Goal: Use online tool/utility: Use online tool/utility

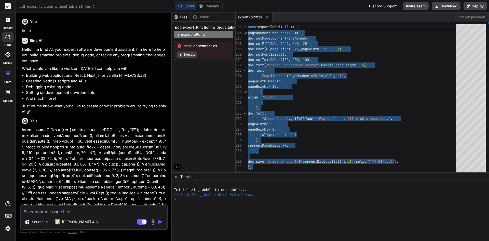
click at [81, 210] on textarea at bounding box center [94, 209] width 146 height 9
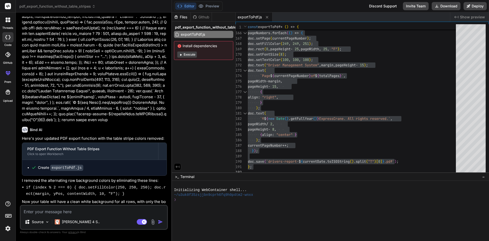
paste textarea "const formik = useFormik({ initialValues: { fname: "", lname: "", email: "", ph…"
type textarea "const formik = useFormik({ initialValues: { fname: "", lname: "", email: "", ph…"
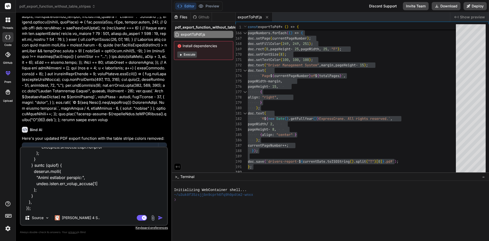
type textarea "x"
type textarea "const formik = useFormik({ initialValues: { fname: "", lname: "", email: "", ph…"
type textarea "x"
type textarea "const formik = useFormik({ initialValues: { fname: "", lname: "", email: "", ph…"
click at [40, 207] on textarea at bounding box center [94, 178] width 146 height 63
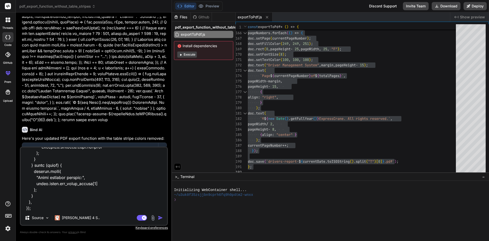
type textarea "x"
type textarea "const formik = useFormik({ initialValues: { fname: "", lname: "", email: "", ph…"
type textarea "x"
type textarea "const formik = useFormik({ initialValues: { fname: "", lname: "", email: "", ph…"
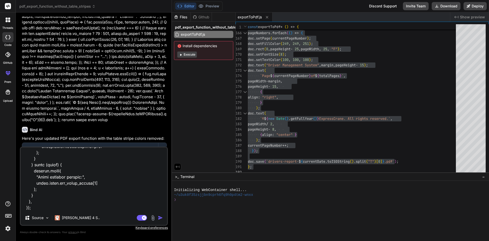
type textarea "x"
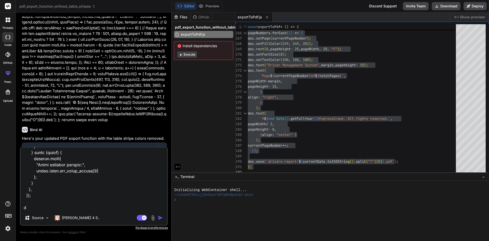
type textarea "const formik = useFormik({ initialValues: { fname: "", lname: "", email: "", ph…"
type textarea "x"
type textarea "const formik = useFormik({ initialValues: { fname: "", lname: "", email: "", ph…"
type textarea "x"
type textarea "const formik = useFormik({ initialValues: { fname: "", lname: "", email: "", ph…"
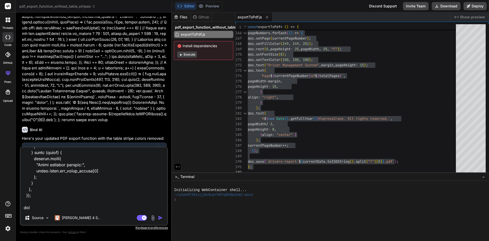
type textarea "x"
type textarea "const formik = useFormik({ initialValues: { fname: "", lname: "", email: "", ph…"
type textarea "x"
type textarea "const formik = useFormik({ initialValues: { fname: "", lname: "", email: "", ph…"
type textarea "x"
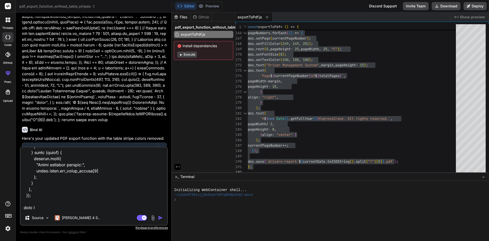
type textarea "const formik = useFormik({ initialValues: { fname: "", lname: "", email: "", ph…"
type textarea "x"
type textarea "const formik = useFormik({ initialValues: { fname: "", lname: "", email: "", ph…"
type textarea "x"
type textarea "const formik = useFormik({ initialValues: { fname: "", lname: "", email: "", ph…"
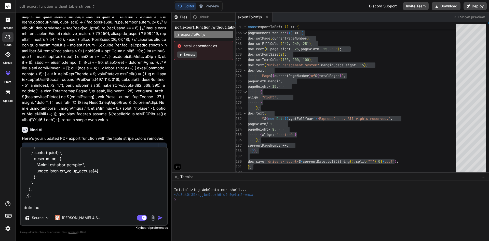
type textarea "x"
type textarea "const formik = useFormik({ initialValues: { fname: "", lname: "", email: "", ph…"
type textarea "x"
type textarea "const formik = useFormik({ initialValues: { fname: "", lname: "", email: "", ph…"
type textarea "x"
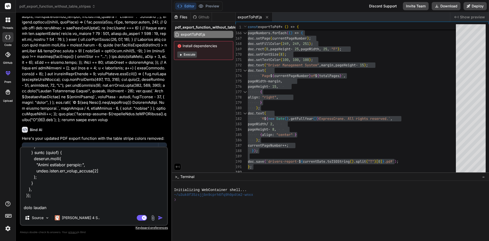
type textarea "const formik = useFormik({ initialValues: { fname: "", lname: "", email: "", ph…"
type textarea "x"
type textarea "const formik = useFormik({ initialValues: { fname: "", lname: "", email: "", ph…"
type textarea "x"
type textarea "const formik = useFormik({ initialValues: { fname: "", lname: "", email: "", ph…"
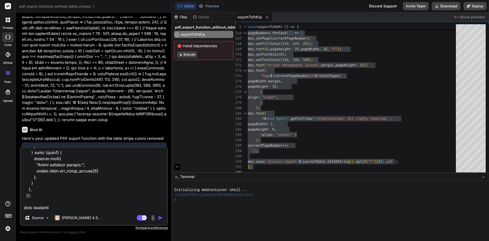
type textarea "x"
type textarea "const formik = useFormik({ initialValues: { fname: "", lname: "", email: "", ph…"
type textarea "x"
type textarea "const formik = useFormik({ initialValues: { fname: "", lname: "", email: "", ph…"
type textarea "x"
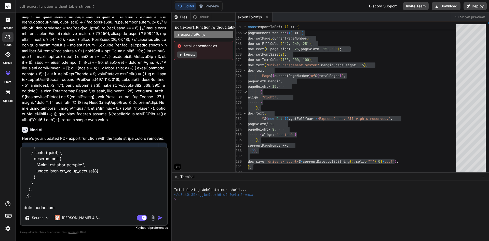
type textarea "const formik = useFormik({ initialValues: { fname: "", lname: "", email: "", ph…"
type textarea "x"
type textarea "const formik = useFormik({ initialValues: { fname: "", lname: "", email: "", ph…"
type textarea "x"
type textarea "const formik = useFormik({ initialValues: { fname: "", lname: "", email: "", ph…"
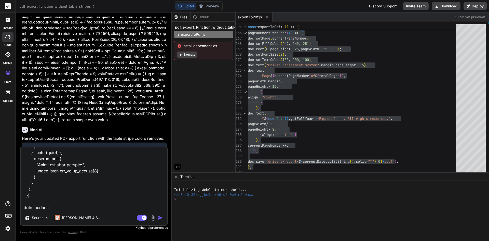
type textarea "x"
type textarea "const formik = useFormik({ initialValues: { fname: "", lname: "", email: "", ph…"
type textarea "x"
type textarea "const formik = useFormik({ initialValues: { fname: "", lname: "", email: "", ph…"
type textarea "x"
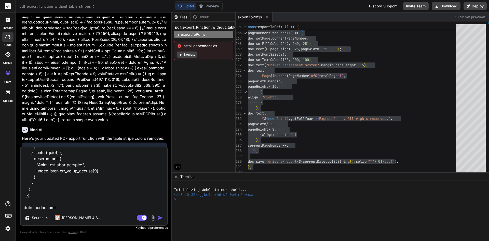
type textarea "const formik = useFormik({ initialValues: { fname: "", lname: "", email: "", ph…"
type textarea "x"
type textarea "const formik = useFormik({ initialValues: { fname: "", lname: "", email: "", ph…"
type textarea "x"
type textarea "const formik = useFormik({ initialValues: { fname: "", lname: "", email: "", ph…"
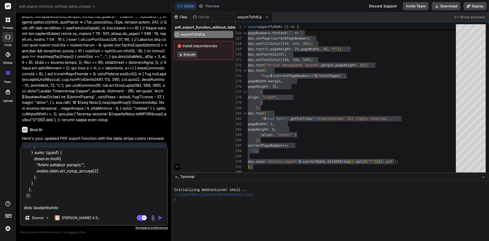
type textarea "x"
type textarea "const formik = useFormik({ initialValues: { fname: "", lname: "", email: "", ph…"
type textarea "x"
type textarea "const formik = useFormik({ initialValues: { fname: "", lname: "", email: "", ph…"
type textarea "x"
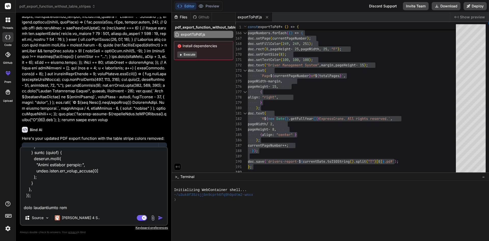
type textarea "const formik = useFormik({ initialValues: { fname: "", lname: "", email: "", ph…"
type textarea "x"
type textarea "const formik = useFormik({ initialValues: { fname: "", lname: "", email: "", ph…"
type textarea "x"
type textarea "const formik = useFormik({ initialValues: { fname: "", lname: "", email: "", ph…"
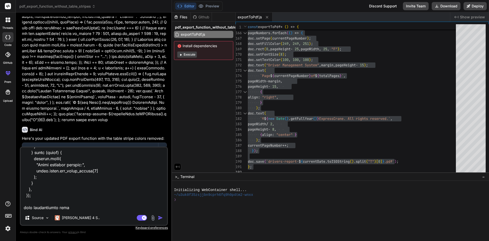
type textarea "x"
type textarea "const formik = useFormik({ initialValues: { fname: "", lname: "", email: "", ph…"
type textarea "x"
type textarea "const formik = useFormik({ initialValues: { fname: "", lname: "", email: "", ph…"
type textarea "x"
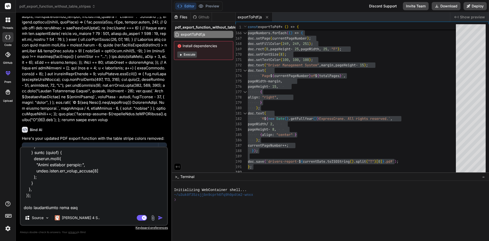
type textarea "const formik = useFormik({ initialValues: { fname: "", lname: "", email: "", ph…"
type textarea "x"
type textarea "const formik = useFormik({ initialValues: { fname: "", lname: "", email: "", ph…"
type textarea "x"
type textarea "const formik = useFormik({ initialValues: { fname: "", lname: "", email: "", ph…"
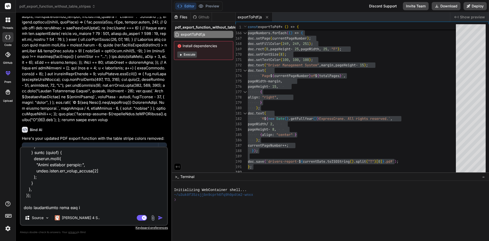
type textarea "x"
type textarea "const formik = useFormik({ initialValues: { fname: "", lname: "", email: "", ph…"
type textarea "x"
type textarea "const formik = useFormik({ initialValues: { fname: "", lname: "", email: "", ph…"
type textarea "x"
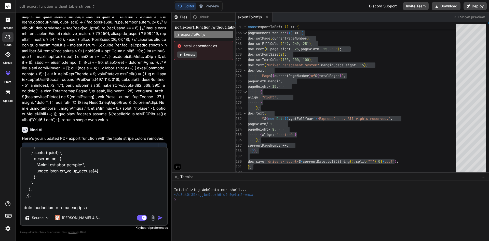
type textarea "const formik = useFormik({ initialValues: { fname: "", lname: "", email: "", ph…"
type textarea "x"
type textarea "const formik = useFormik({ initialValues: { fname: "", lname: "", email: "", ph…"
type textarea "x"
type textarea "const formik = useFormik({ initialValues: { fname: "", lname: "", email: "", ph…"
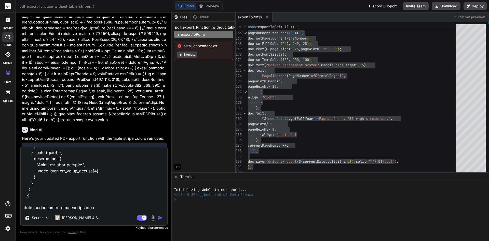
type textarea "x"
type textarea "const formik = useFormik({ initialValues: { fname: "", lname: "", email: "", ph…"
type textarea "x"
type textarea "const formik = useFormik({ initialValues: { fname: "", lname: "", email: "", ph…"
type textarea "x"
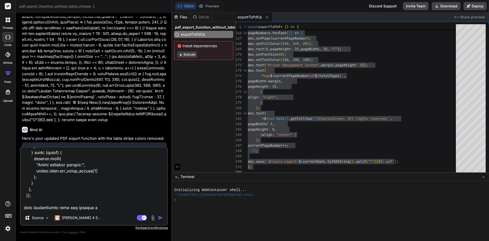
type textarea "const formik = useFormik({ initialValues: { fname: "", lname: "", email: "", ph…"
type textarea "x"
type textarea "const formik = useFormik({ initialValues: { fname: "", lname: "", email: "", ph…"
type textarea "x"
type textarea "const formik = useFormik({ initialValues: { fname: "", lname: "", email: "", ph…"
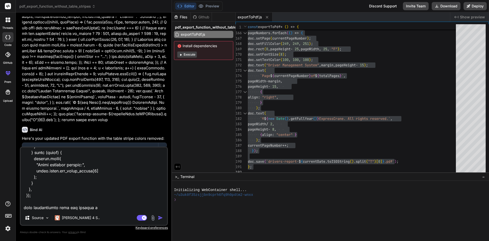
type textarea "x"
type textarea "const formik = useFormik({ initialValues: { fname: "", lname: "", email: "", ph…"
type textarea "x"
type textarea "const formik = useFormik({ initialValues: { fname: "", lname: "", email: "", ph…"
type textarea "x"
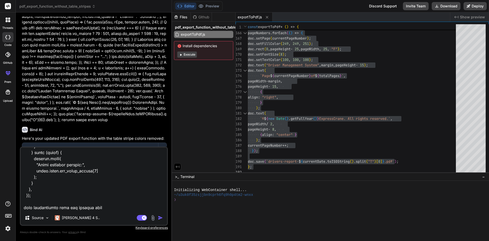
type textarea "const formik = useFormik({ initialValues: { fname: "", lname: "", email: "", ph…"
type textarea "x"
type textarea "const formik = useFormik({ initialValues: { fname: "", lname: "", email: "", ph…"
type textarea "x"
type textarea "const formik = useFormik({ initialValues: { fname: "", lname: "", email: "", ph…"
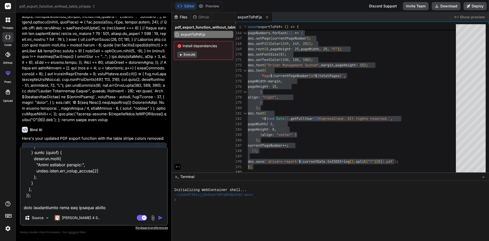
type textarea "x"
type textarea "const formik = useFormik({ initialValues: { fname: "", lname: "", email: "", ph…"
type textarea "x"
type textarea "const formik = useFormik({ initialValues: { fname: "", lname: "", email: "", ph…"
type textarea "x"
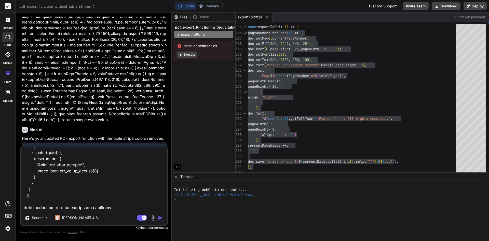
type textarea "const formik = useFormik({ initialValues: { fname: "", lname: "", email: "", ph…"
type textarea "x"
type textarea "const formik = useFormik({ initialValues: { fname: "", lname: "", email: "", ph…"
type textarea "x"
type textarea "const formik = useFormik({ initialValues: { fname: "", lname: "", email: "", ph…"
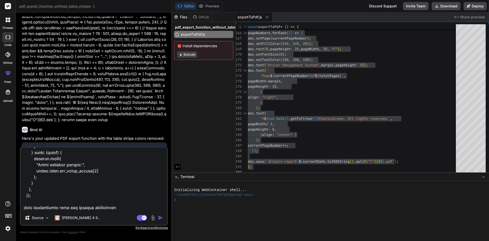
type textarea "x"
type textarea "const formik = useFormik({ initialValues: { fname: "", lname: "", email: "", ph…"
type textarea "x"
type textarea "const formik = useFormik({ initialValues: { fname: "", lname: "", email: "", ph…"
type textarea "x"
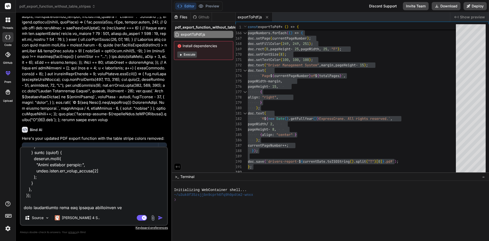
type textarea "const formik = useFormik({ initialValues: { fname: "", lname: "", email: "", ph…"
type textarea "x"
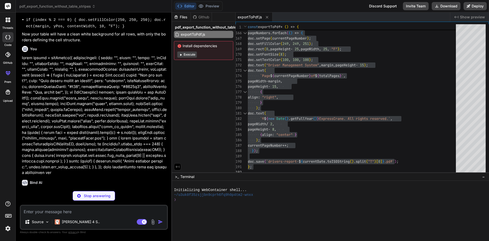
scroll to position [515, 0]
type textarea "x"
type textarea "); } }, });"
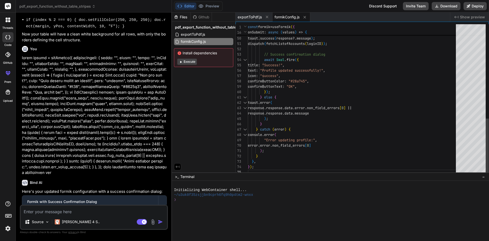
type textarea "x"
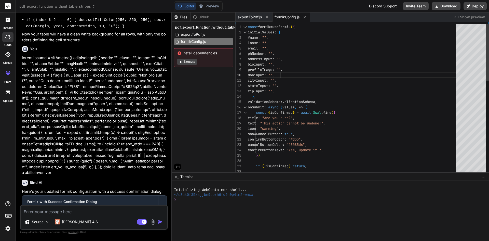
click at [367, 72] on div "const formData = new FormData ( ) ; if ( ! isConfirmed ) return ; confirmButton…" at bounding box center [353, 224] width 211 height 401
type textarea "const formik = useFormik({ initialValues: { fname: "", lname: "", email: "", ph…"
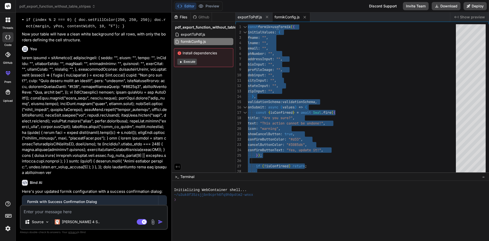
click at [107, 211] on textarea at bounding box center [94, 209] width 146 height 9
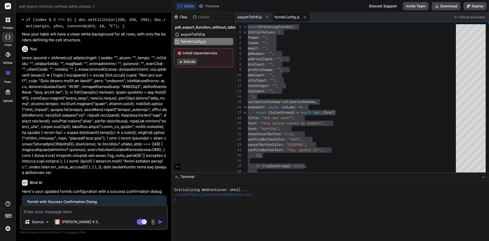
type textarea "r"
type textarea "x"
type textarea "re"
type textarea "x"
type textarea "rem"
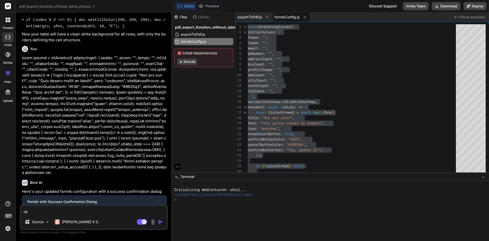
type textarea "x"
type textarea "remo"
type textarea "x"
type textarea "remov"
type textarea "x"
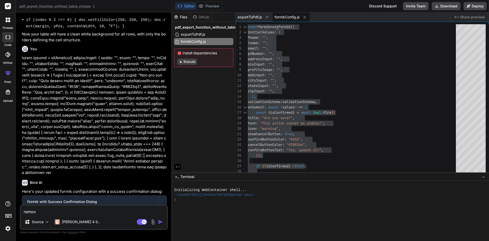
type textarea "remove"
type textarea "x"
type textarea "remove"
type textarea "x"
type textarea "remove t"
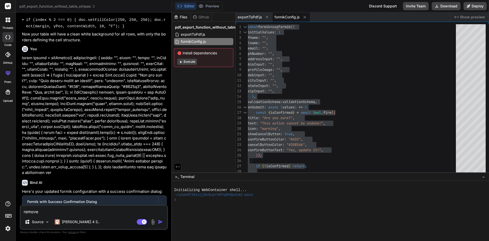
type textarea "x"
type textarea "remove to"
type textarea "x"
type textarea "remove toa"
type textarea "x"
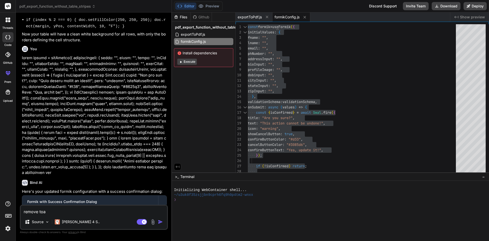
type textarea "remove toas"
type textarea "x"
type textarea "remove toast"
type textarea "x"
type textarea "remove toaste"
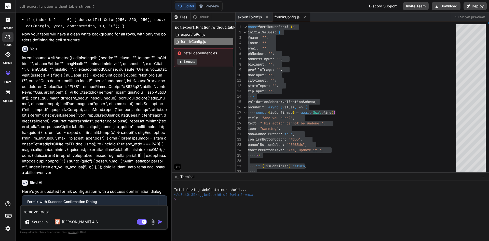
type textarea "x"
type textarea "remove toaster"
type textarea "x"
type textarea "remove toaster"
type textarea "x"
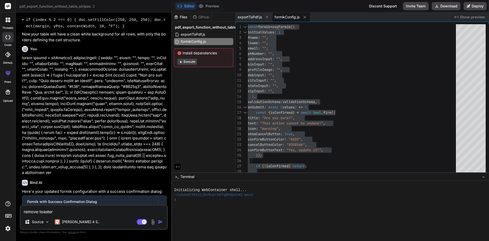
type textarea "remove toaster a"
type textarea "x"
type textarea "remove toaster al"
type textarea "x"
type textarea "remove toaster als"
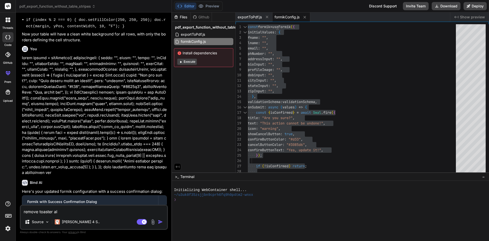
type textarea "x"
type textarea "remove toaster also"
type textarea "x"
type textarea "remove toaster also"
type textarea "x"
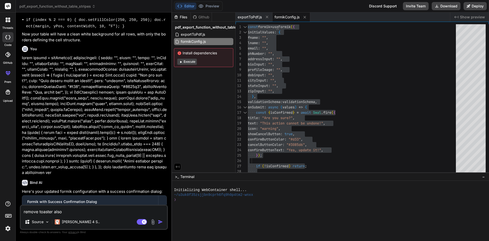
type textarea "remove toaster also s"
type textarea "x"
type textarea "remove toaster also se"
type textarea "x"
type textarea "remove toaster also set"
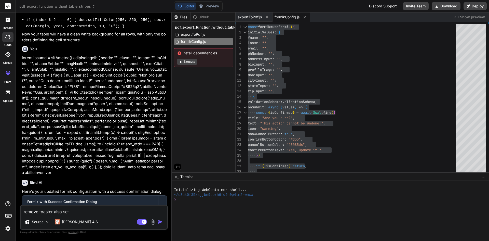
type textarea "x"
type textarea "remove toaster also set"
type textarea "x"
type textarea "remove toaster also set e"
type textarea "x"
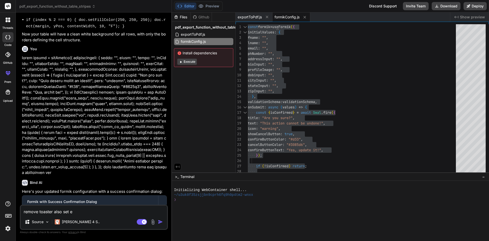
type textarea "remove toaster also set er"
type textarea "x"
type textarea "remove toaster also set err"
type textarea "x"
type textarea "remove toaster also set erro"
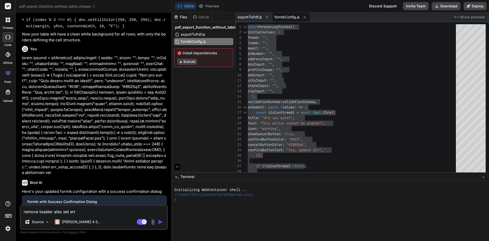
type textarea "x"
type textarea "remove toaster also set error"
type textarea "x"
type textarea "remove toaster also set error"
type textarea "x"
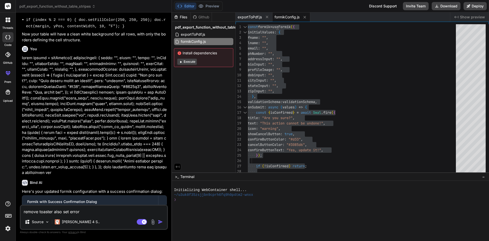
type textarea "remove toaster also set error"
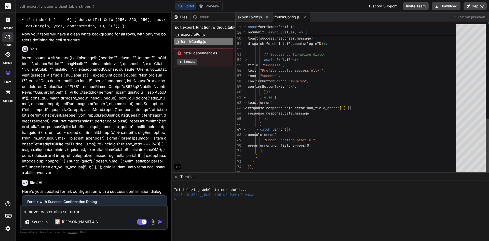
type textarea "} else { toast.error( response.response.data.error.non_field_errors[0] || respo…"
drag, startPoint x: 120, startPoint y: 213, endPoint x: 21, endPoint y: 210, distance: 99.0
click at [21, 210] on textarea "remove toaster also set error" at bounding box center [94, 209] width 146 height 9
paste textarea "const formik = useFormik({ initialValues: { fname: "", lname: "", email: "", ph…"
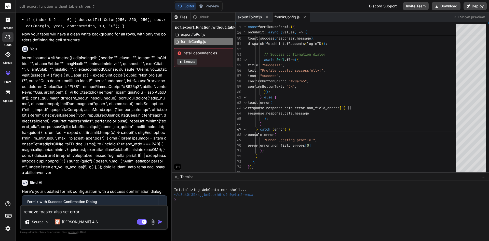
type textarea "const formik = useFormik({ initialValues: { fname: "", lname: "", email: "", ph…"
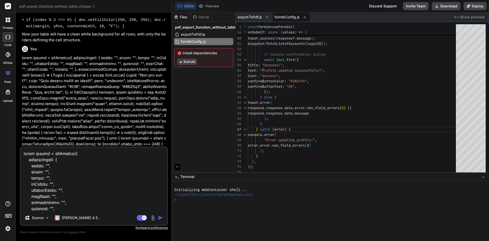
scroll to position [434, 0]
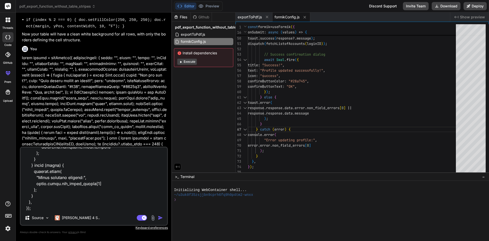
type textarea "x"
type textarea "const formik = useFormik({ initialValues: { fname: "", lname: "", email: "", ph…"
type textarea "x"
type textarea "const formik = useFormik({ initialValues: { fname: "", lname: "", email: "", ph…"
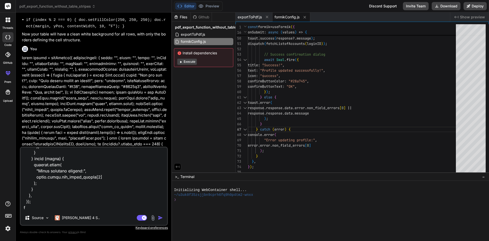
type textarea "x"
type textarea "const formik = useFormik({ initialValues: { fname: "", lname: "", email: "", ph…"
type textarea "x"
type textarea "const formik = useFormik({ initialValues: { fname: "", lname: "", email: "", ph…"
type textarea "x"
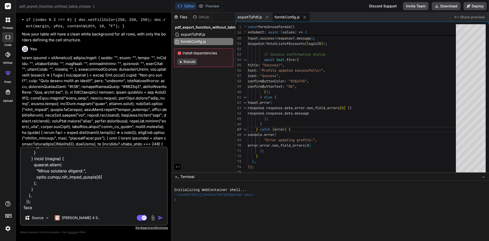
type textarea "const formik = useFormik({ initialValues: { fname: "", lname: "", email: "", ph…"
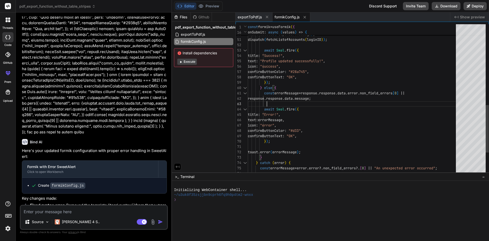
scroll to position [0, 0]
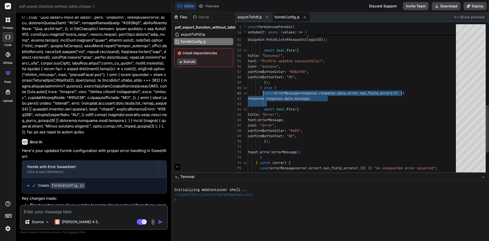
drag, startPoint x: 344, startPoint y: 101, endPoint x: 262, endPoint y: 93, distance: 82.4
click at [262, 93] on div "const response = await updateProfileDataAPI ( loginID , formData ) ; if ( respo…" at bounding box center [353, 8] width 211 height 476
click at [298, 119] on div "const response = await updateProfileDataAPI ( loginID , formData ) ; if ( respo…" at bounding box center [353, 8] width 211 height 476
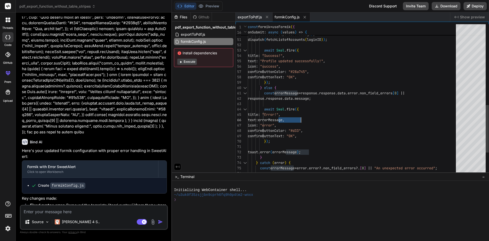
click at [298, 119] on div "const response = await updateProfileDataAPI ( loginID , formData ) ; if ( respo…" at bounding box center [353, 8] width 211 height 476
click at [302, 120] on div "const response = await updateProfileDataAPI ( loginID , formData ) ; if ( respo…" at bounding box center [353, 8] width 211 height 476
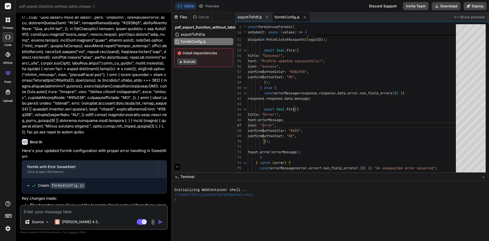
click at [77, 208] on textarea at bounding box center [94, 209] width 146 height 9
paste textarea "<td>{data?.capacity} ton</td>"
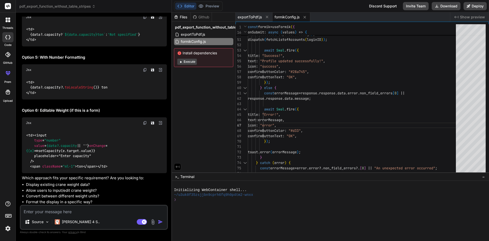
scroll to position [1285, 0]
